Goal: Transaction & Acquisition: Purchase product/service

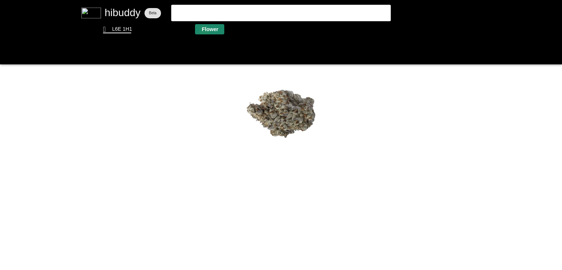
click at [204, 31] on flt-glass-pane at bounding box center [281, 135] width 562 height 270
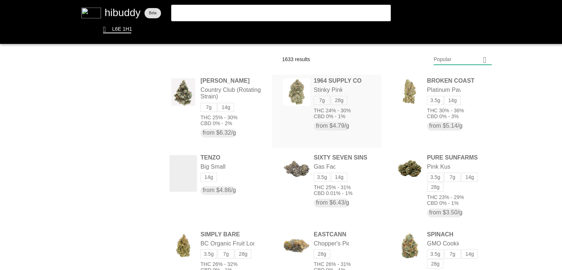
click at [294, 90] on flt-glass-pane at bounding box center [281, 135] width 562 height 270
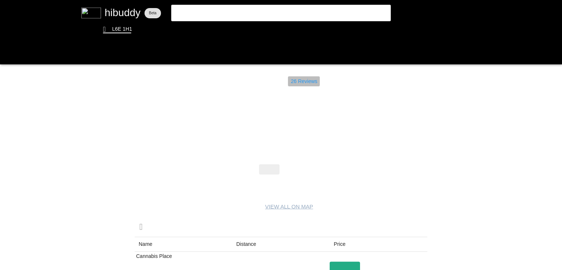
click at [301, 86] on flt-glass-pane at bounding box center [281, 135] width 562 height 270
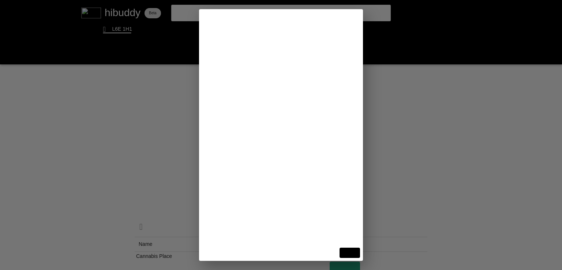
click at [462, 124] on flt-glass-pane at bounding box center [281, 135] width 562 height 270
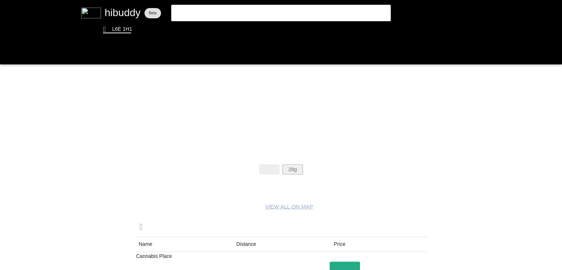
click at [295, 173] on flt-glass-pane at bounding box center [281, 135] width 562 height 270
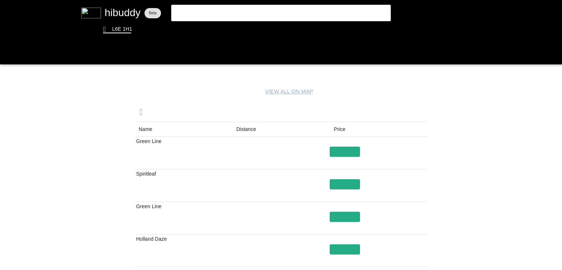
click at [250, 128] on flt-glass-pane at bounding box center [281, 135] width 562 height 270
click at [341, 189] on flt-glass-pane at bounding box center [281, 135] width 562 height 270
click at [342, 187] on flt-glass-pane at bounding box center [281, 135] width 562 height 270
